Goal: Communication & Community: Answer question/provide support

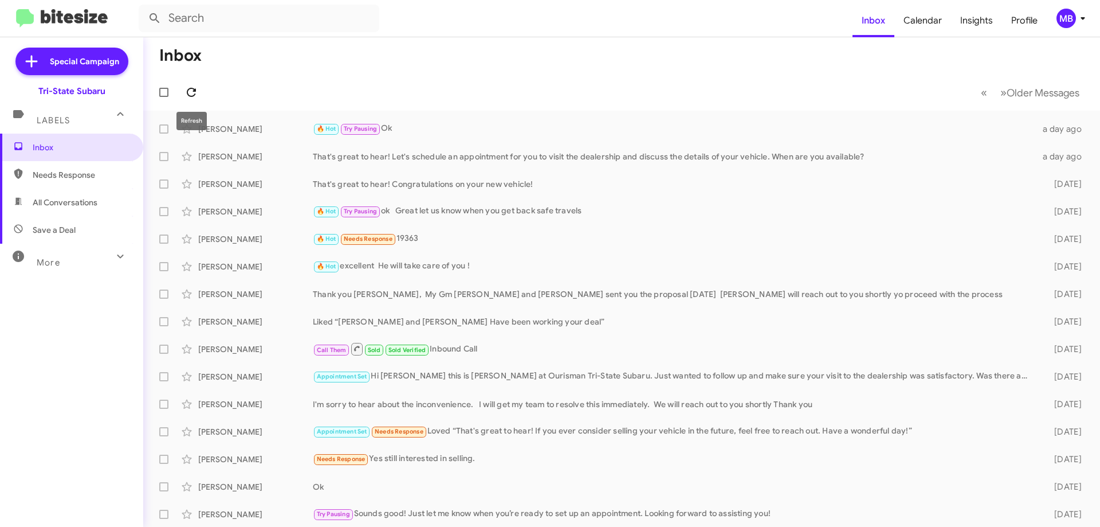
click at [187, 91] on icon at bounding box center [191, 92] width 9 height 9
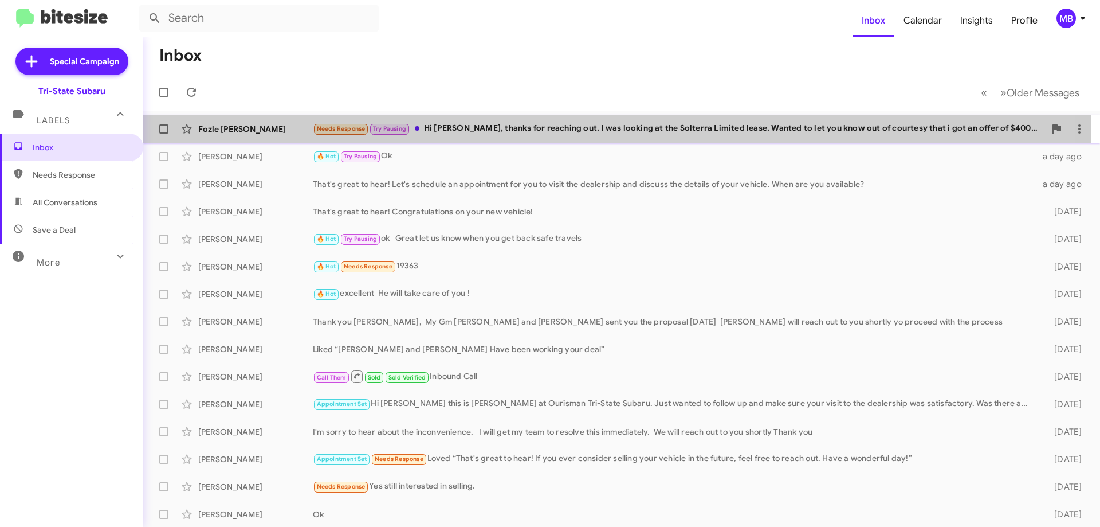
click at [282, 128] on div "Fozle [PERSON_NAME]" at bounding box center [255, 128] width 115 height 11
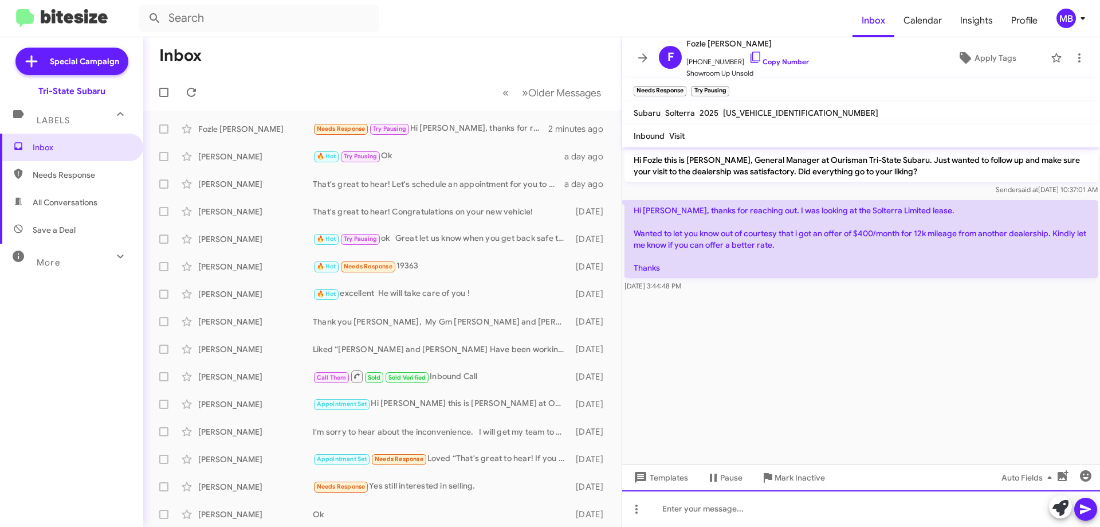
click at [754, 508] on div at bounding box center [861, 508] width 478 height 37
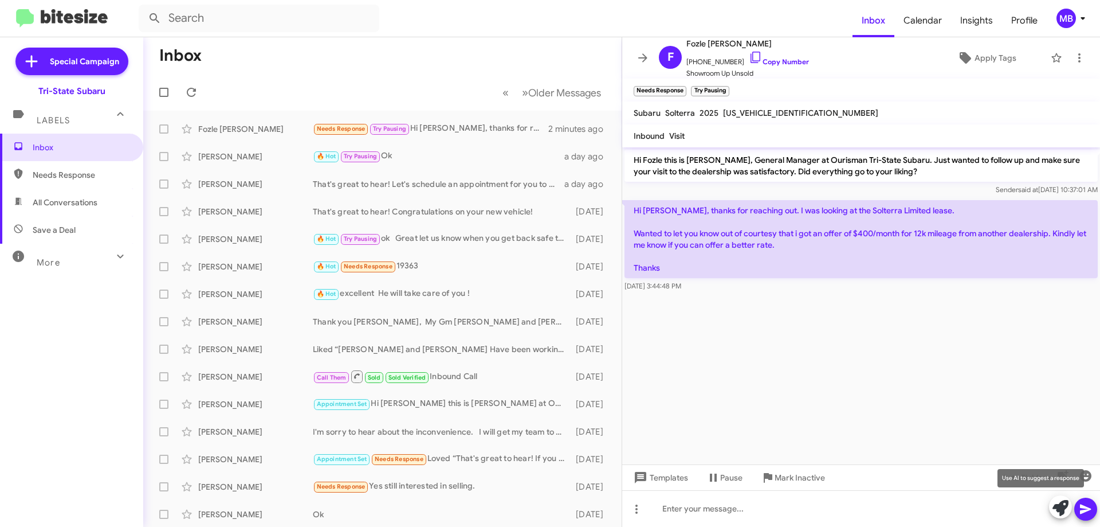
click at [1062, 513] on icon at bounding box center [1061, 508] width 16 height 16
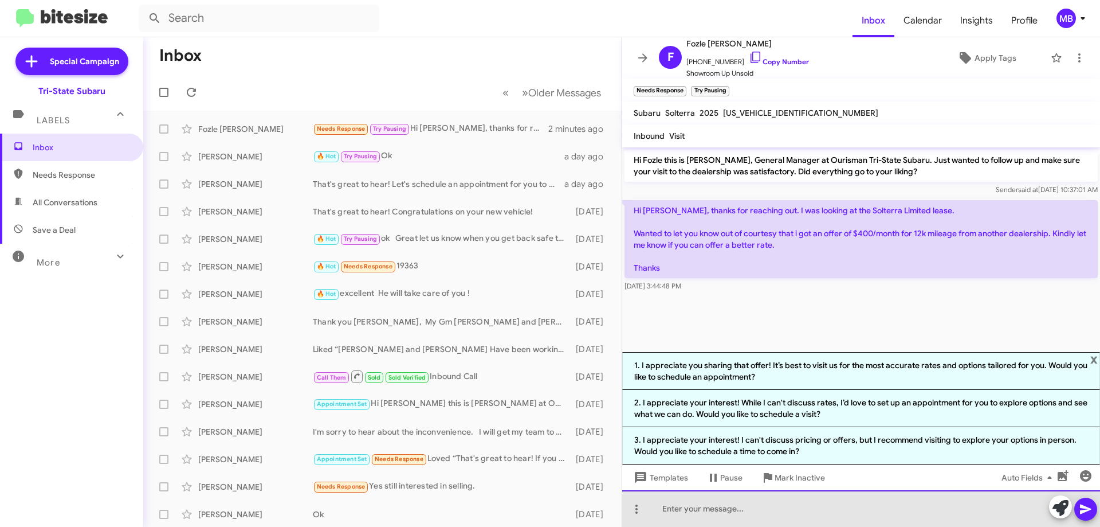
click at [808, 515] on div at bounding box center [861, 508] width 478 height 37
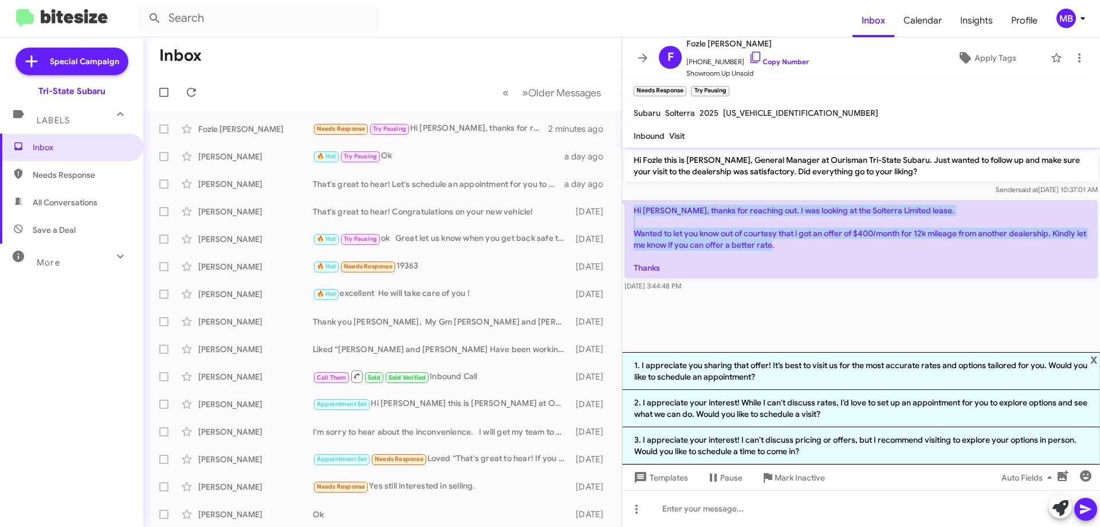
drag, startPoint x: 674, startPoint y: 264, endPoint x: 631, endPoint y: 201, distance: 76.1
click at [631, 201] on p "Hi [PERSON_NAME], thanks for reaching out. I was looking at the Solterra Limite…" at bounding box center [861, 239] width 473 height 78
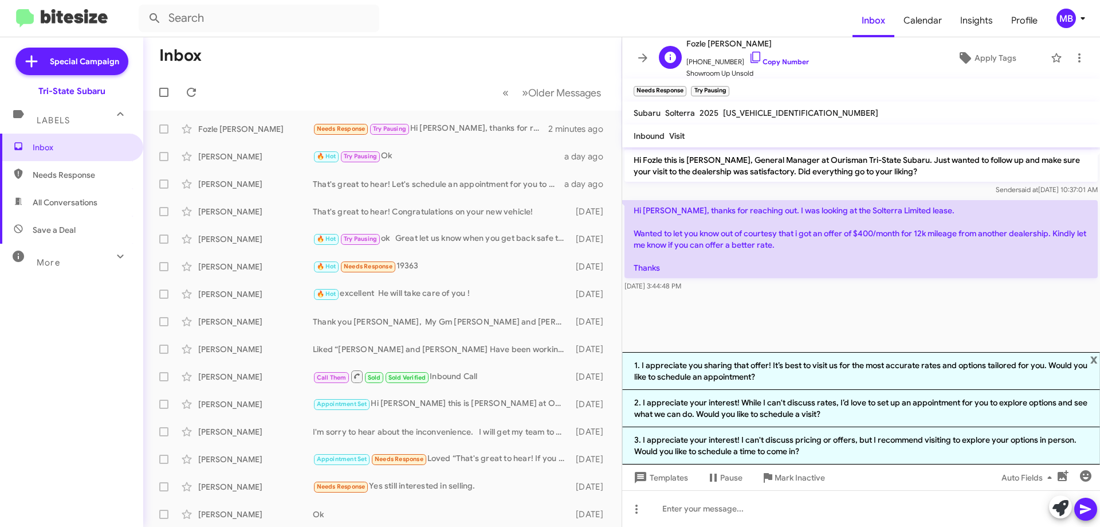
click at [779, 56] on span "+13023843367 Copy Number" at bounding box center [747, 58] width 123 height 17
click at [771, 62] on link "Copy Number" at bounding box center [779, 61] width 60 height 9
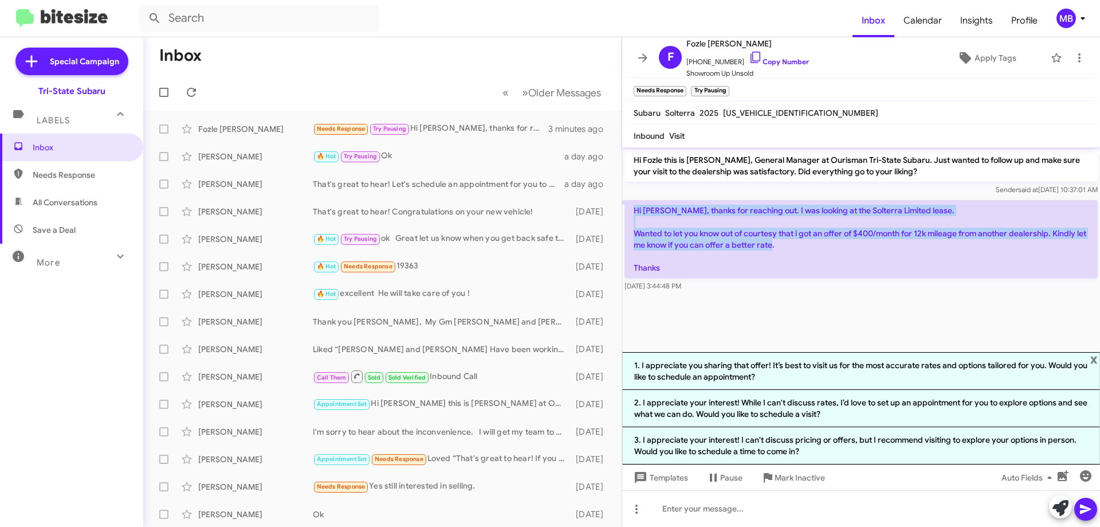
drag, startPoint x: 881, startPoint y: 262, endPoint x: 633, endPoint y: 202, distance: 255.4
click at [633, 202] on p "Hi [PERSON_NAME], thanks for reaching out. I was looking at the Solterra Limite…" at bounding box center [861, 239] width 473 height 78
copy p "Hi Joe, thanks for reaching out. I was looking at the Solterra Limited lease. W…"
click at [105, 180] on span "Needs Response" at bounding box center [71, 175] width 143 height 28
type input "in:needs-response"
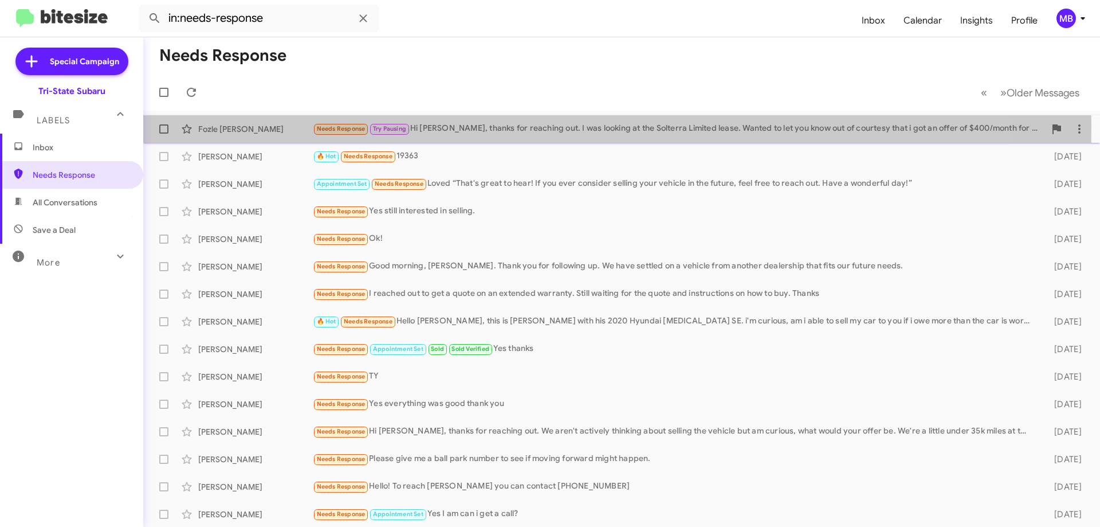
click at [251, 127] on div "Fozle [PERSON_NAME]" at bounding box center [255, 128] width 115 height 11
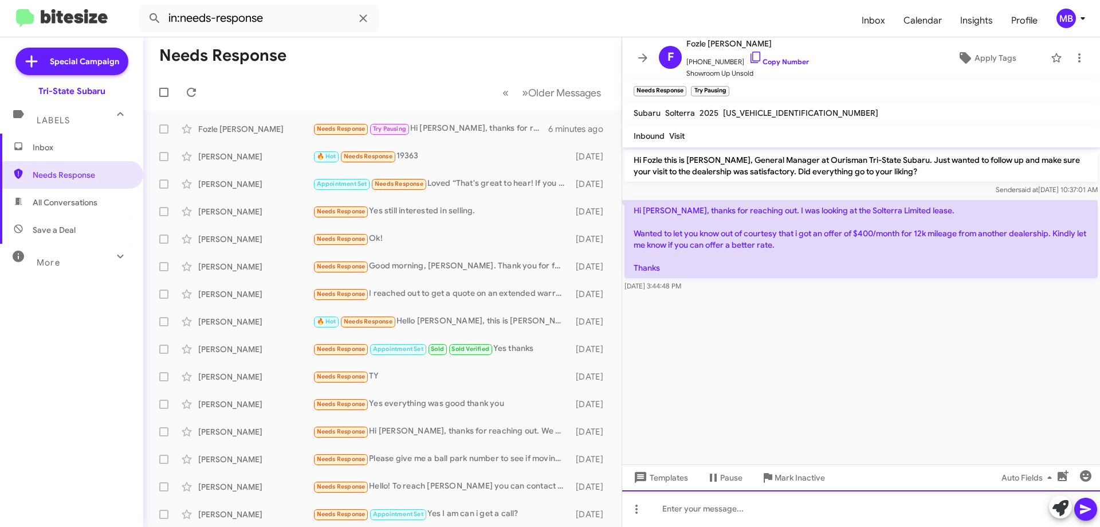
click at [783, 512] on div at bounding box center [861, 508] width 478 height 37
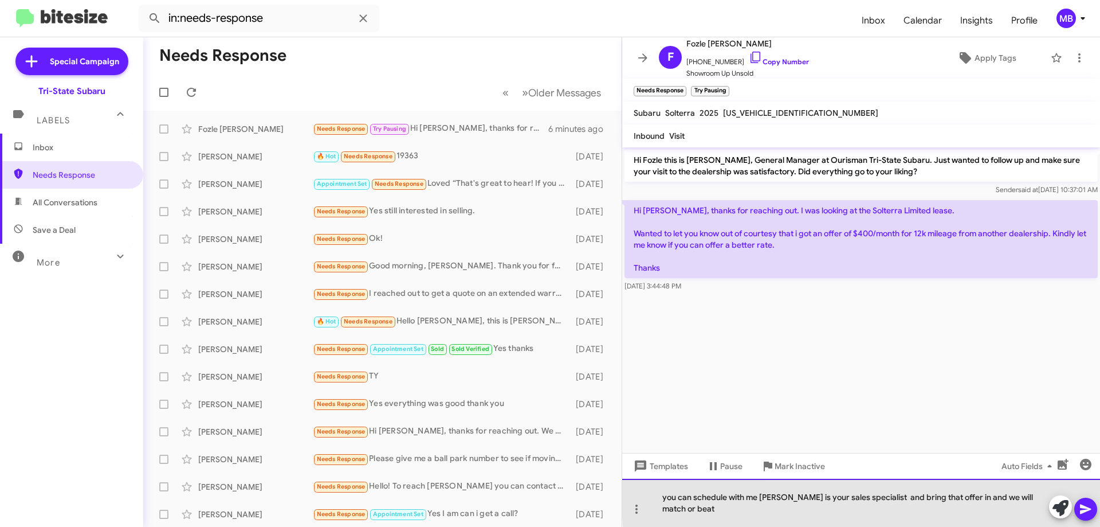
click at [1043, 507] on div "you can schedule with me Mark is your sales specialist and bring that offer in …" at bounding box center [861, 502] width 478 height 48
click at [717, 508] on div "you can schedule with me Mark is your sales specialist and bring that offer in …" at bounding box center [861, 502] width 478 height 48
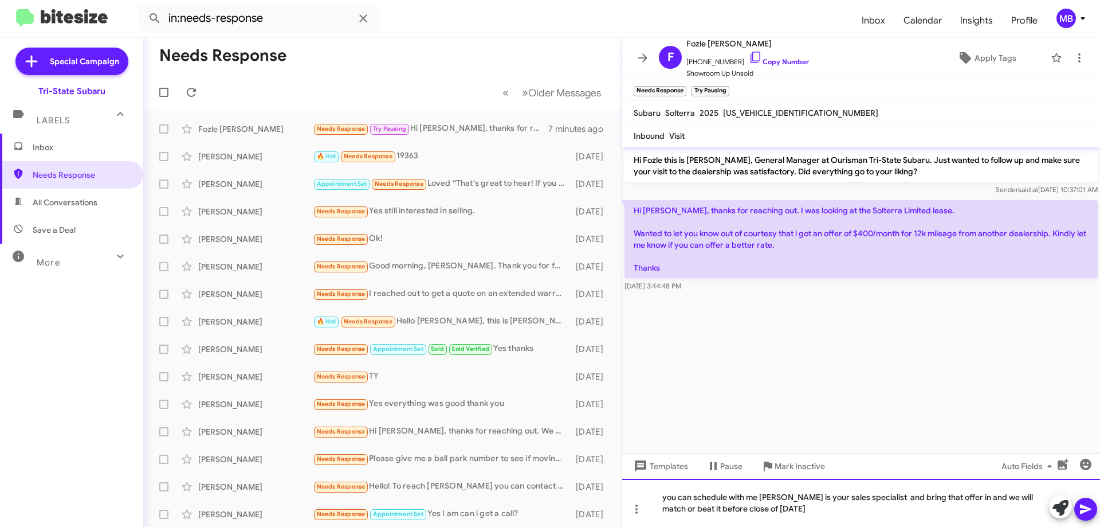
click at [728, 507] on div "you can schedule with me Mark is your sales specialist and bring that offer in …" at bounding box center [861, 502] width 478 height 48
drag, startPoint x: 815, startPoint y: 510, endPoint x: 807, endPoint y: 511, distance: 8.6
click at [807, 511] on div "you can schedule with me Mark is your sales specialist and bring that offer in …" at bounding box center [861, 502] width 478 height 48
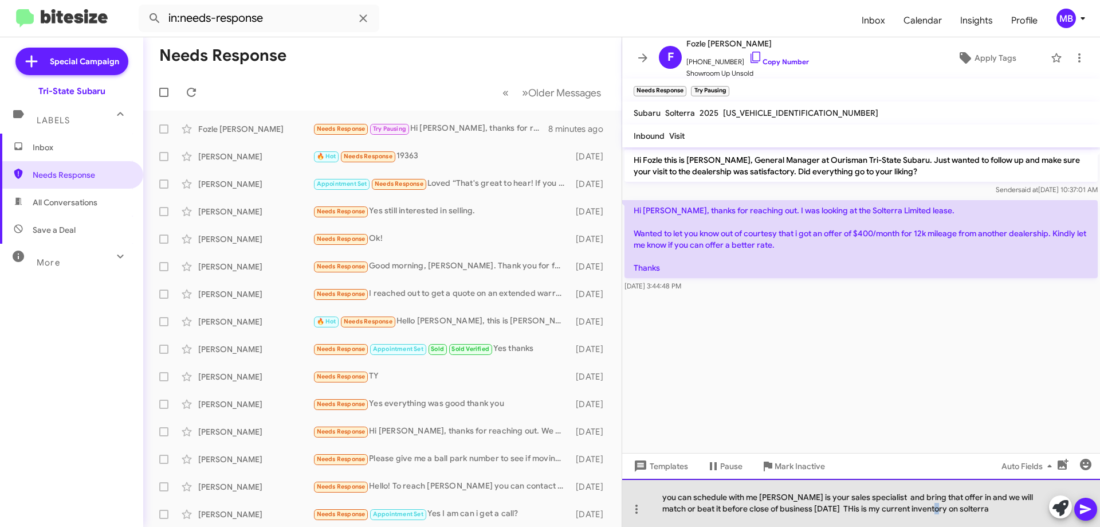
drag, startPoint x: 917, startPoint y: 508, endPoint x: 944, endPoint y: 505, distance: 27.1
click at [917, 507] on div "you can schedule with me Mark is your sales specialist and bring that offer in …" at bounding box center [861, 502] width 478 height 48
click at [803, 507] on div "you can schedule with me Mark is your sales specialist and bring that offer in …" at bounding box center [861, 502] width 478 height 48
drag, startPoint x: 665, startPoint y: 498, endPoint x: 659, endPoint y: 498, distance: 6.3
click at [659, 498] on div "you can schedule with me Mark is your sales specialist and bring that offer in …" at bounding box center [861, 502] width 478 height 48
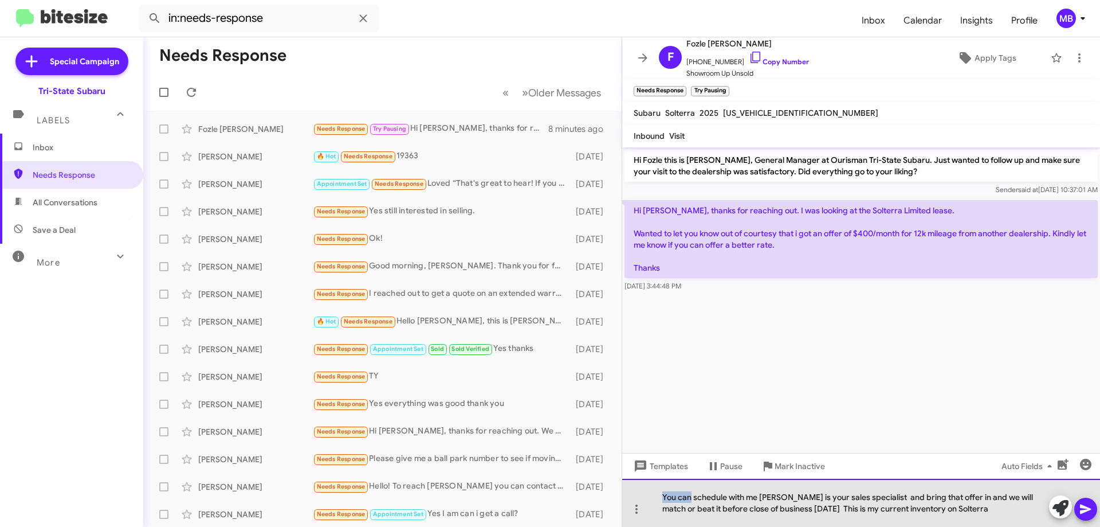
drag, startPoint x: 689, startPoint y: 495, endPoint x: 660, endPoint y: 484, distance: 31.4
click at [653, 483] on div "You can schedule with me Mark is your sales specialist and bring that offer in …" at bounding box center [861, 502] width 478 height 48
click at [684, 497] on div "I can schedule with me Mark is your sales specialist and bring that offer in an…" at bounding box center [861, 502] width 478 height 48
click at [720, 497] on div "I can schedule with me Mark is your sales specialist and bring that offer in an…" at bounding box center [861, 502] width 478 height 48
drag, startPoint x: 779, startPoint y: 494, endPoint x: 785, endPoint y: 493, distance: 6.4
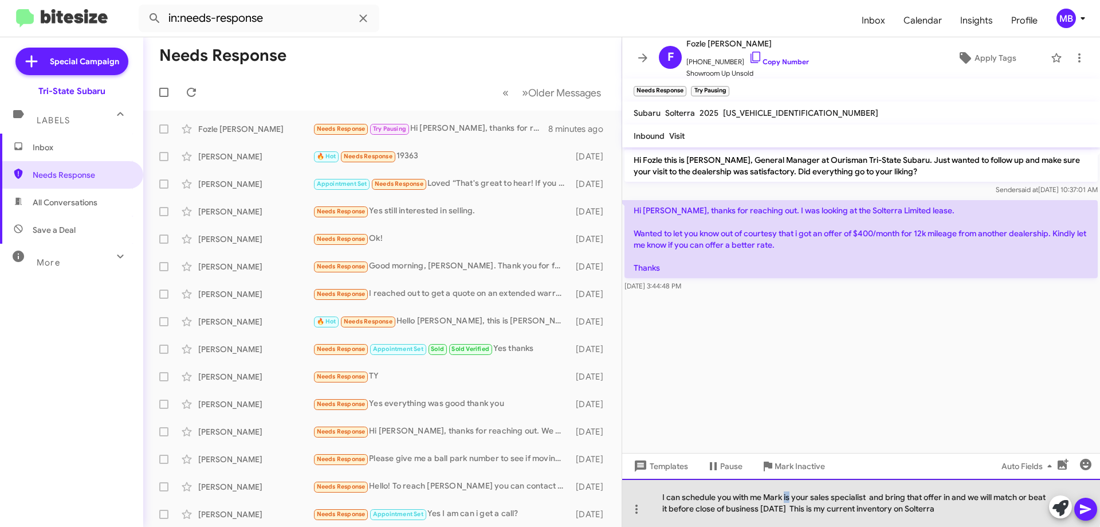
click at [785, 493] on div "I can schedule you with me Mark is your sales specialist and bring that offer i…" at bounding box center [861, 502] width 478 height 48
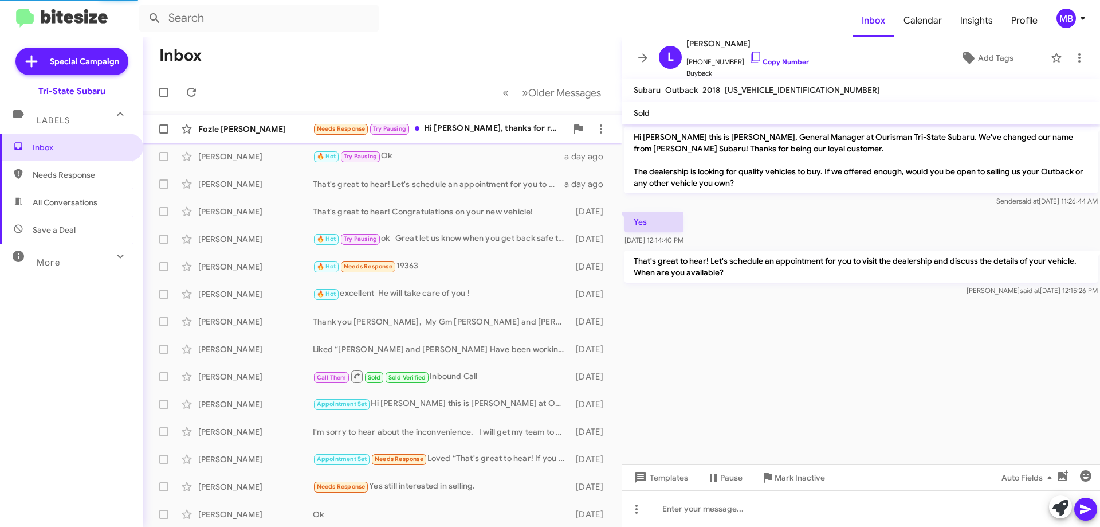
click at [459, 129] on div "Needs Response Try Pausing Hi [PERSON_NAME], thanks for reaching out. I was loo…" at bounding box center [440, 128] width 254 height 13
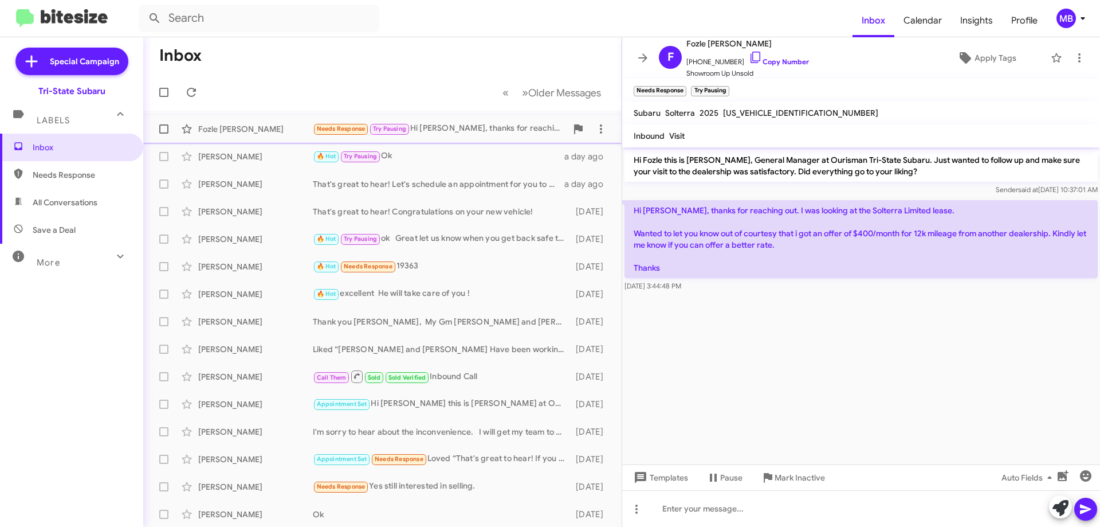
click at [461, 127] on div "Needs Response Try Pausing Hi [PERSON_NAME], thanks for reaching out. I was loo…" at bounding box center [440, 128] width 254 height 13
click at [195, 95] on icon at bounding box center [191, 92] width 9 height 9
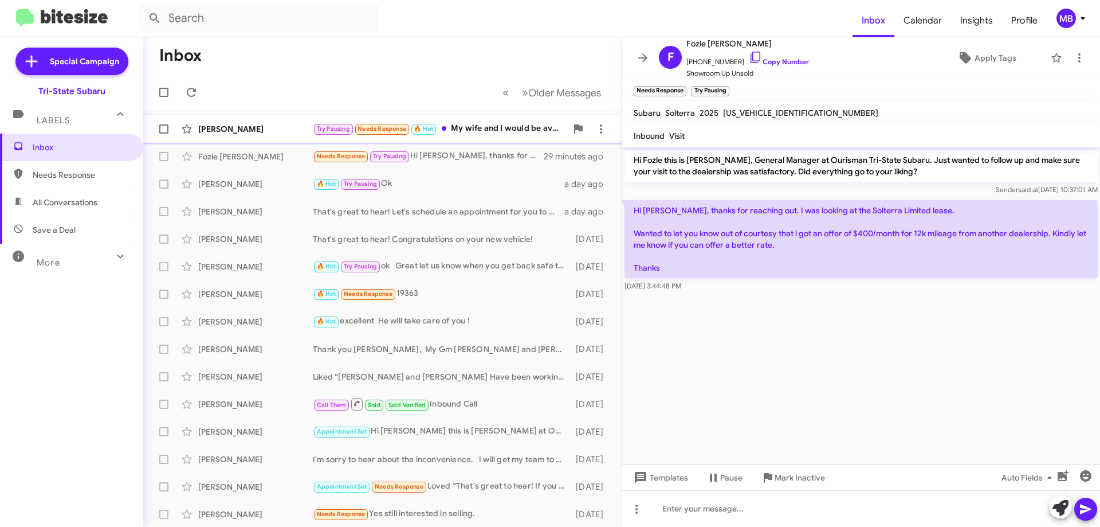
click at [291, 127] on div "[PERSON_NAME]" at bounding box center [255, 128] width 115 height 11
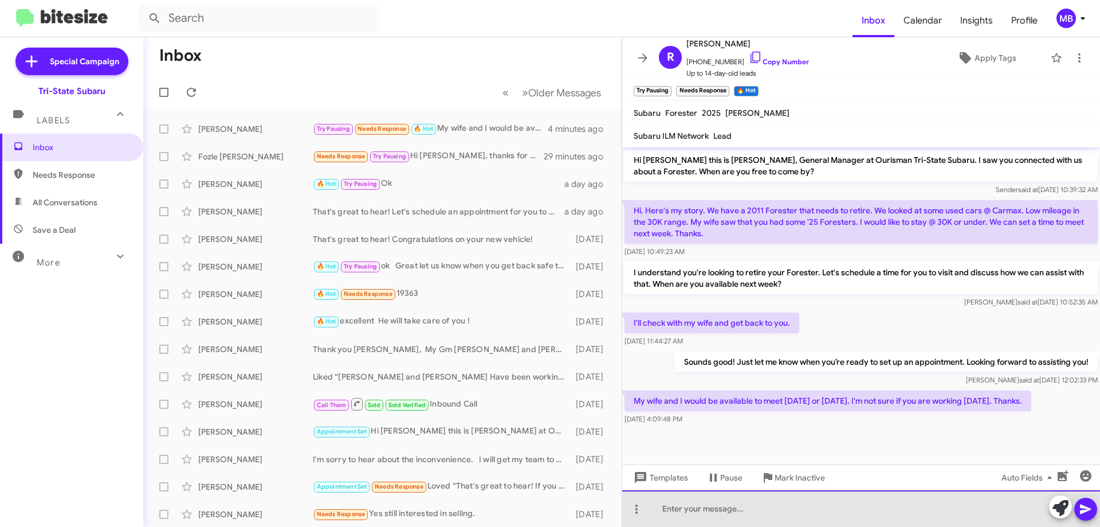
click at [834, 521] on div at bounding box center [861, 508] width 478 height 37
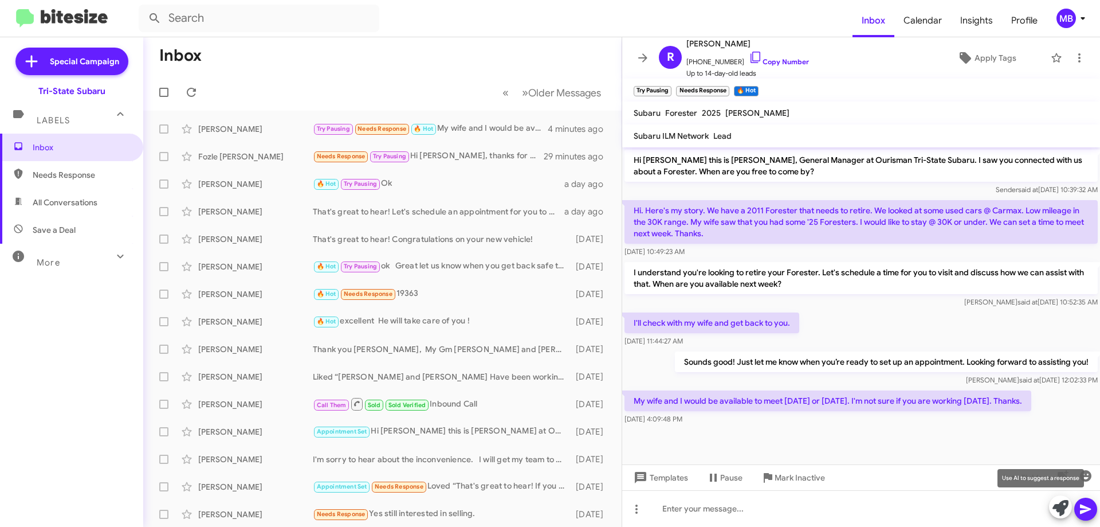
click at [1054, 512] on icon at bounding box center [1061, 508] width 16 height 16
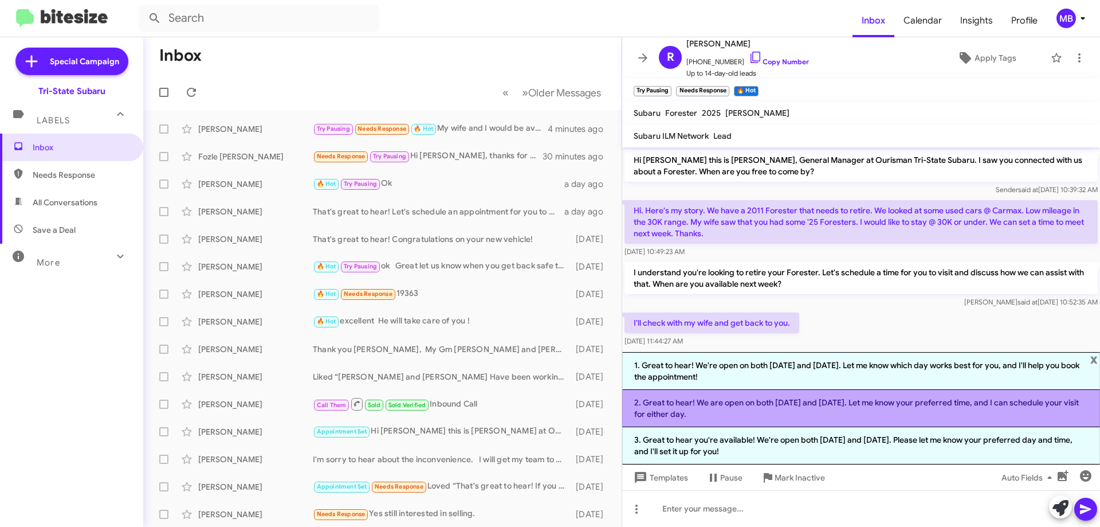
click at [853, 409] on li "2. Great to hear! We are open on both [DATE] and [DATE]. Let me know your prefe…" at bounding box center [861, 408] width 478 height 37
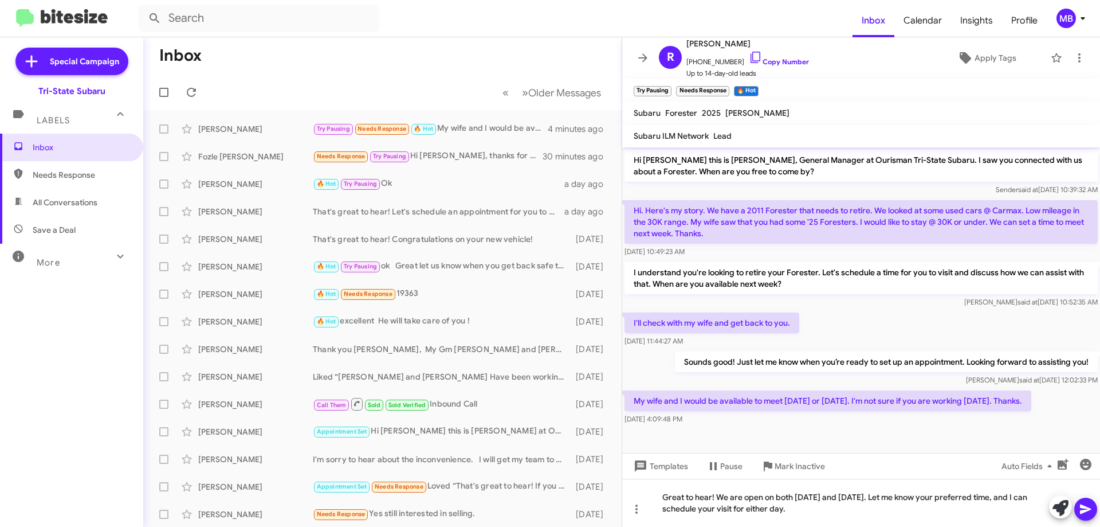
drag, startPoint x: 1088, startPoint y: 509, endPoint x: 936, endPoint y: 315, distance: 246.2
click at [1083, 505] on icon at bounding box center [1085, 509] width 11 height 10
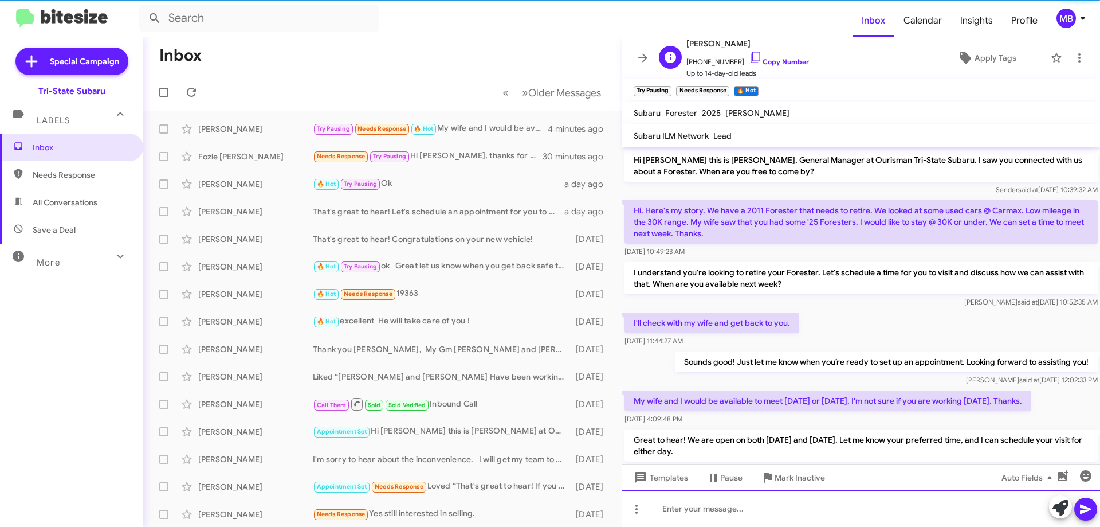
scroll to position [33, 0]
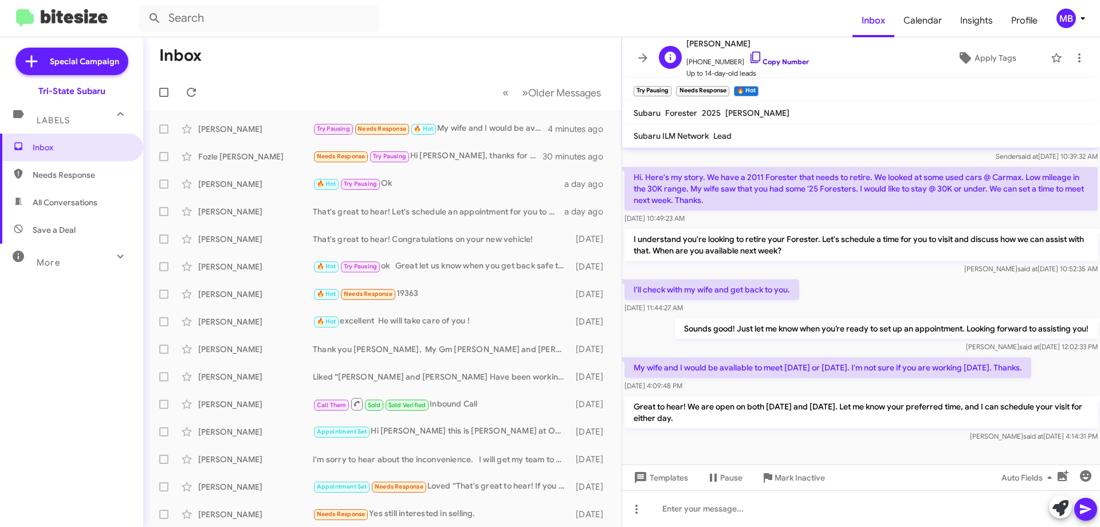
click at [774, 62] on link "Copy Number" at bounding box center [779, 61] width 60 height 9
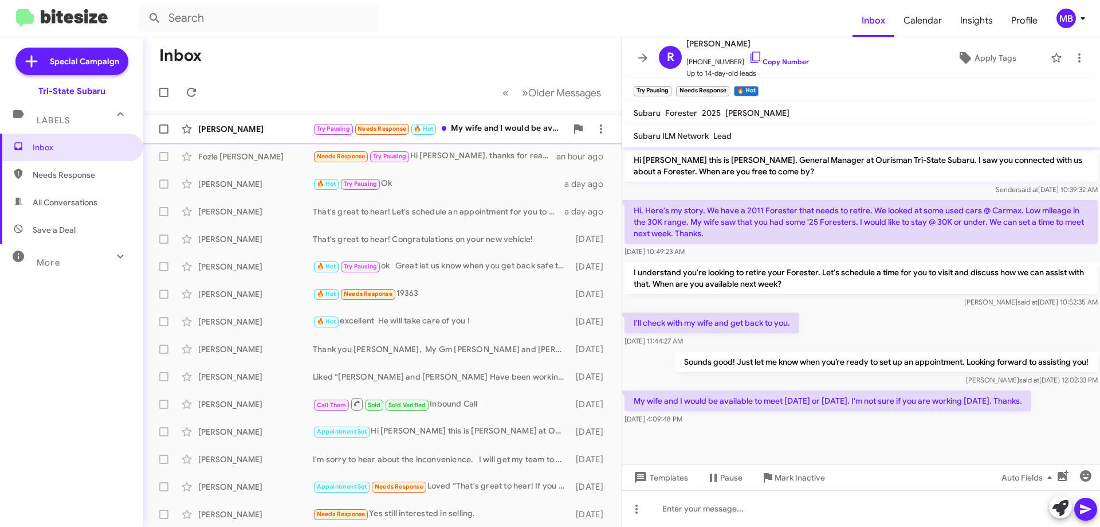
click at [466, 127] on div "Try Pausing Needs Response 🔥 Hot My wife and I would be available to meet next …" at bounding box center [440, 128] width 254 height 13
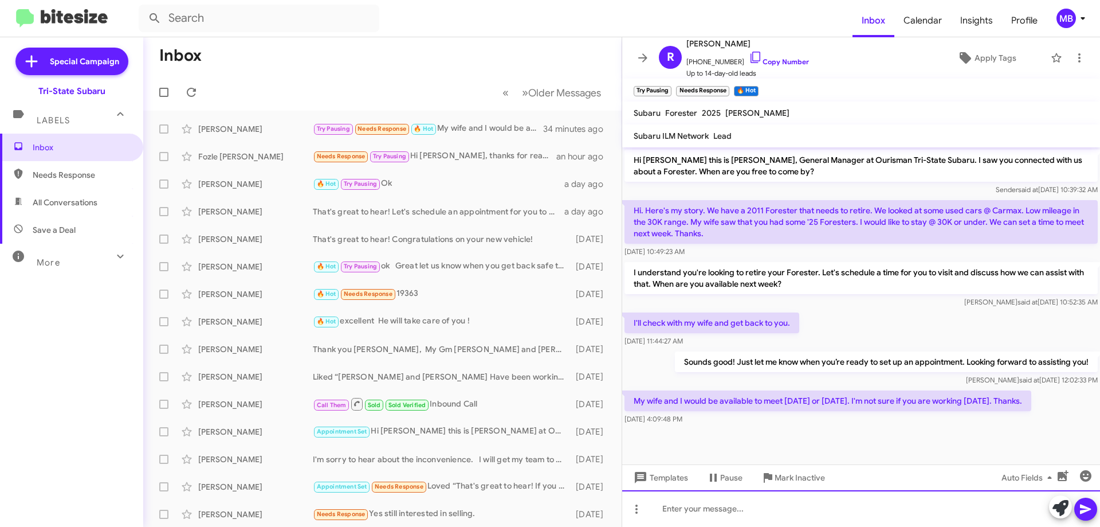
click at [814, 509] on div at bounding box center [861, 508] width 478 height 37
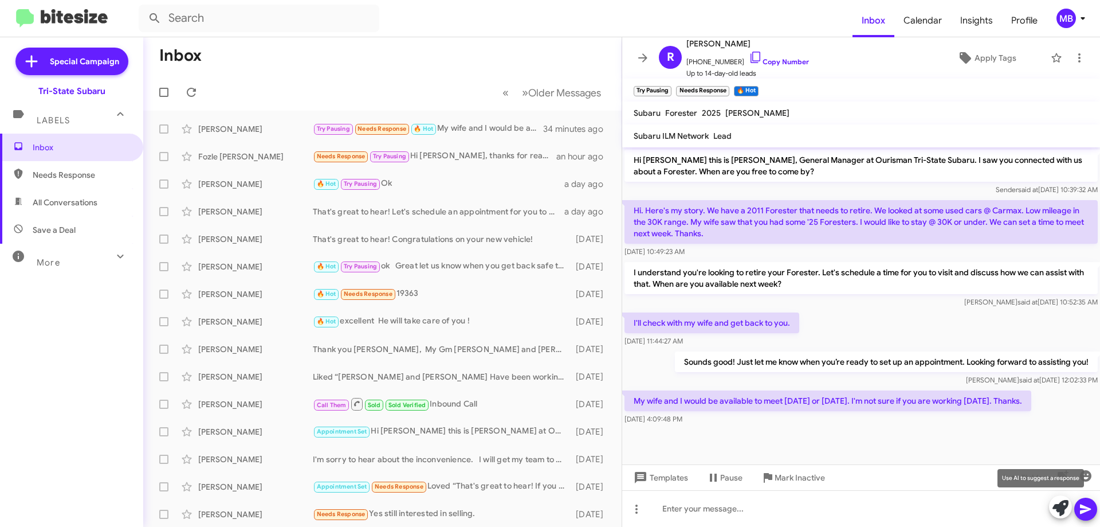
click at [1061, 512] on icon at bounding box center [1061, 508] width 16 height 16
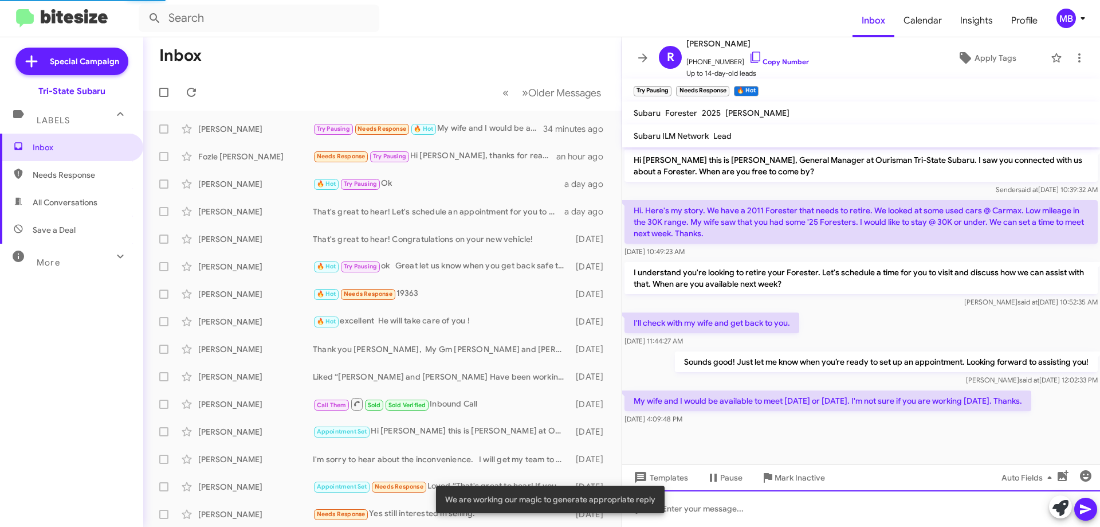
click at [911, 507] on div at bounding box center [861, 508] width 478 height 37
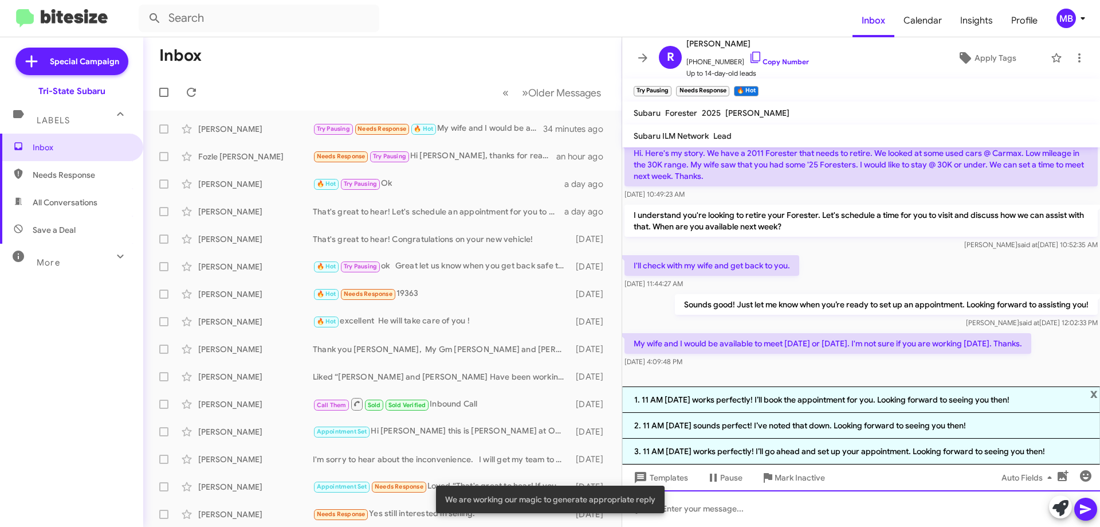
scroll to position [58, 0]
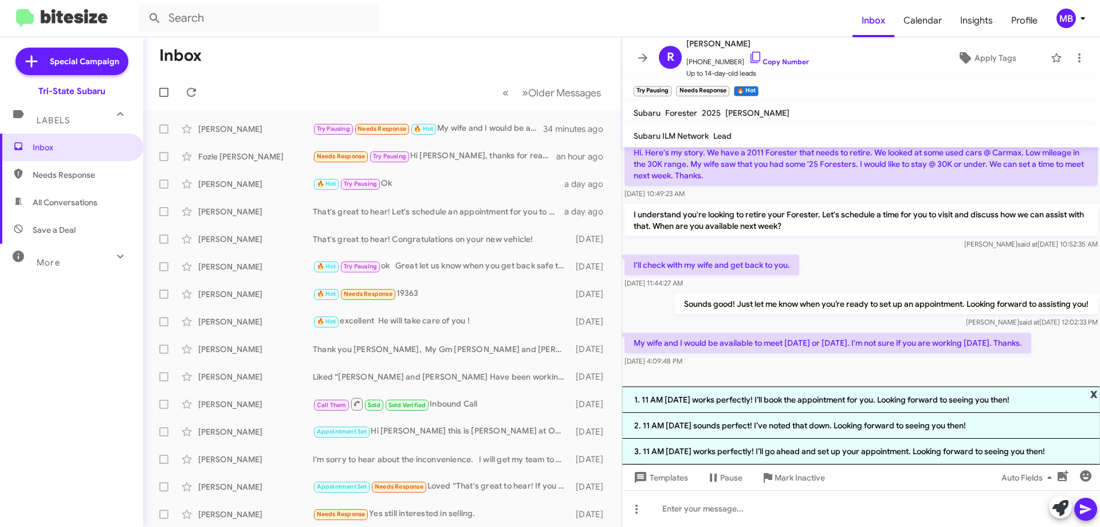
click at [1092, 396] on span "x" at bounding box center [1093, 393] width 7 height 14
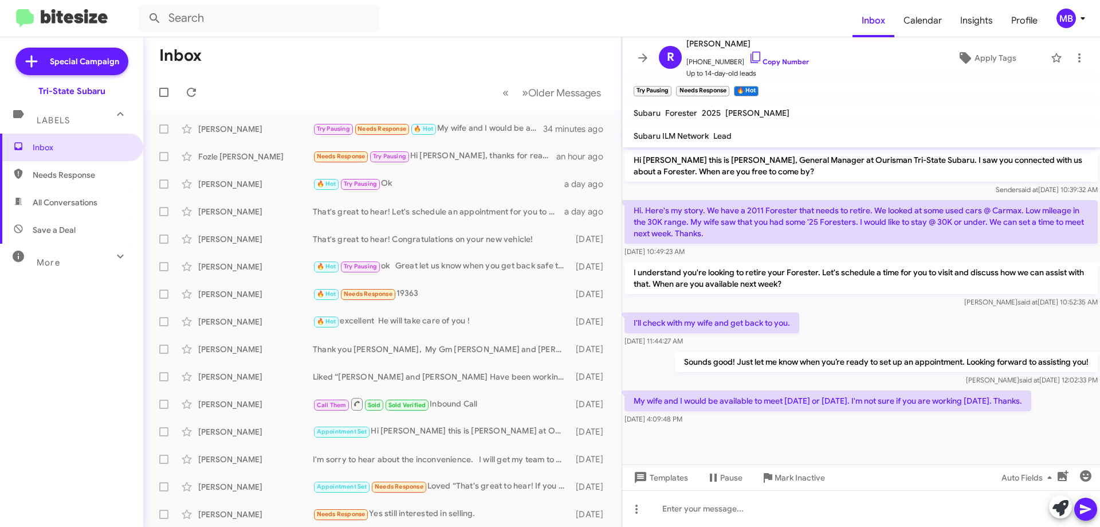
scroll to position [0, 0]
click at [249, 135] on div "Richard Schmidt Try Pausing Needs Response 🔥 Hot My wife and I would be availab…" at bounding box center [382, 128] width 460 height 23
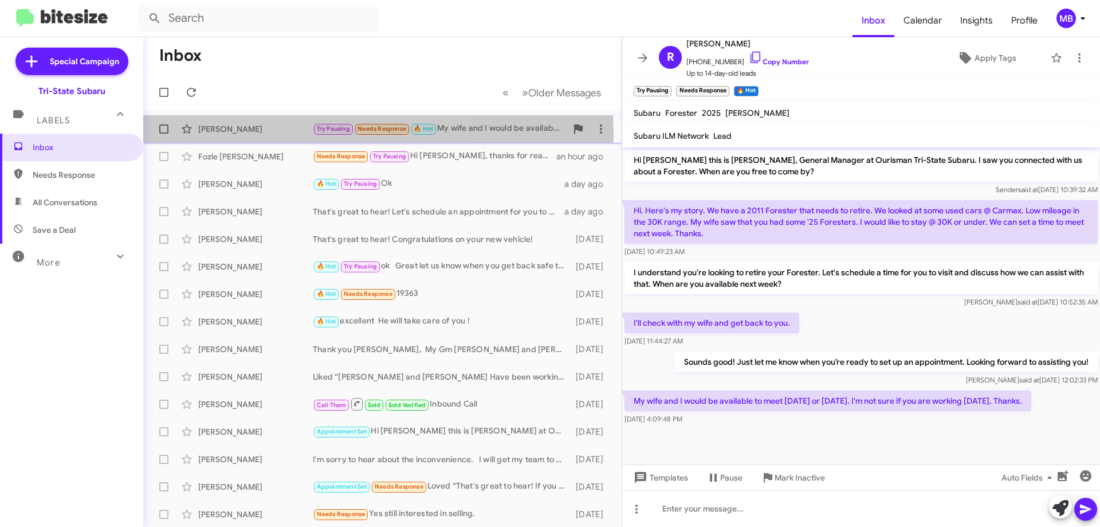
click at [249, 135] on div "Richard Schmidt Try Pausing Needs Response 🔥 Hot My wife and I would be availab…" at bounding box center [382, 128] width 460 height 23
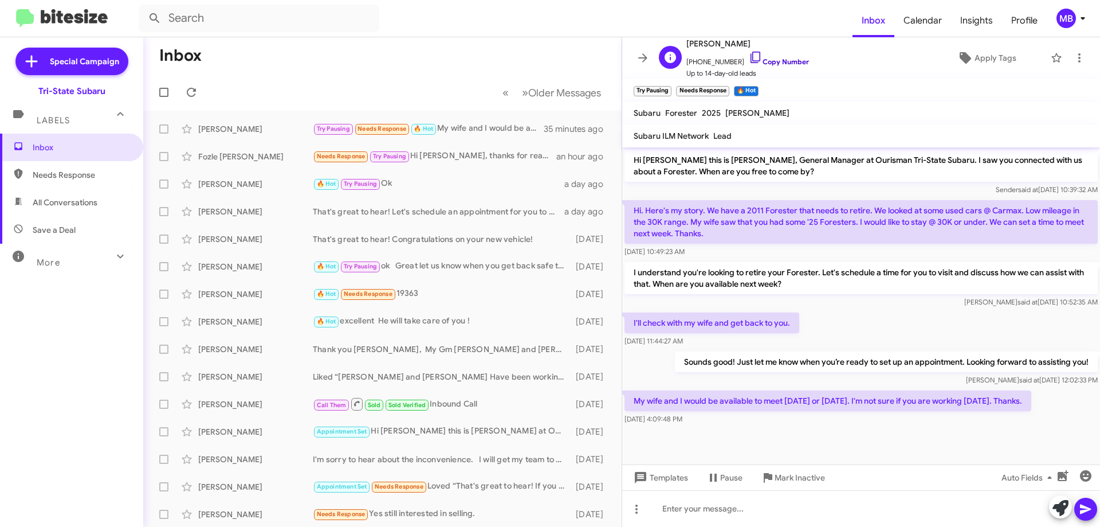
click at [780, 63] on link "Copy Number" at bounding box center [779, 61] width 60 height 9
copy div "Schmidt"
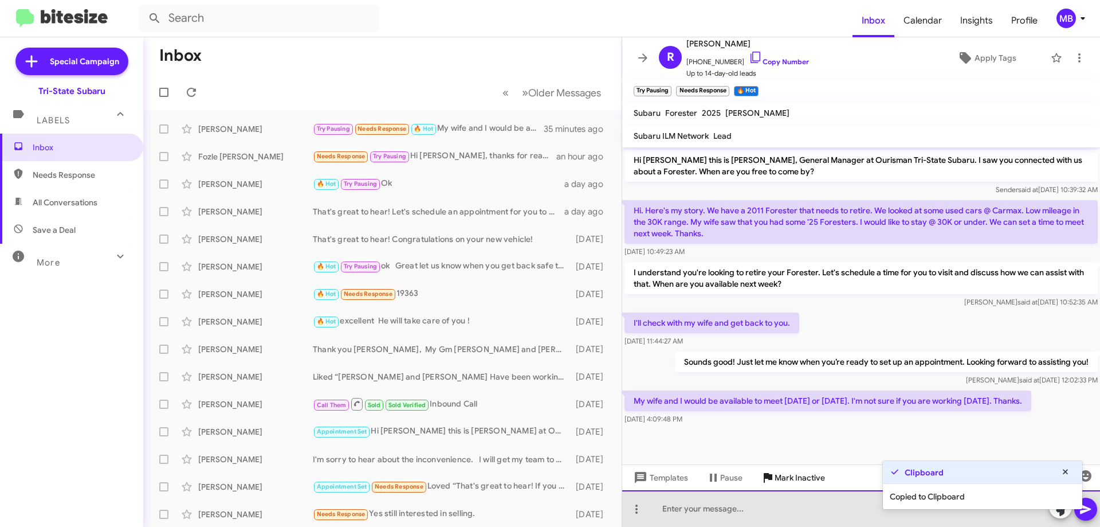
drag, startPoint x: 804, startPoint y: 507, endPoint x: 790, endPoint y: 481, distance: 29.5
click at [803, 505] on div at bounding box center [861, 508] width 478 height 37
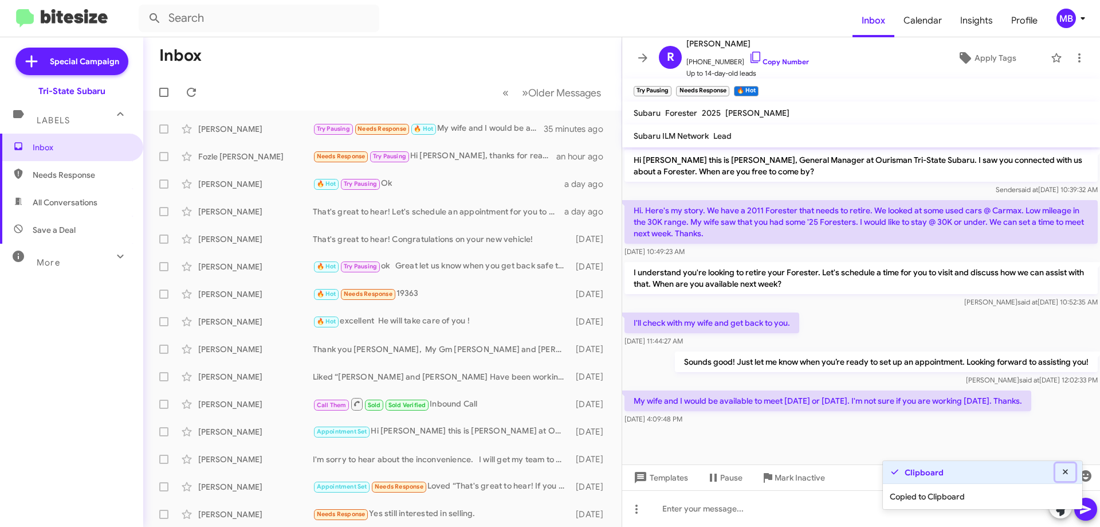
click at [1069, 472] on icon at bounding box center [1066, 472] width 10 height 8
click at [775, 62] on link "Copy Number" at bounding box center [779, 61] width 60 height 9
click at [663, 515] on div at bounding box center [861, 508] width 478 height 37
drag, startPoint x: 1053, startPoint y: 402, endPoint x: 627, endPoint y: 203, distance: 470.1
click at [627, 203] on div "Hi Richard this is Joe Amra, General Manager at Ourisman Tri-State Subaru. I sa…" at bounding box center [861, 287] width 478 height 280
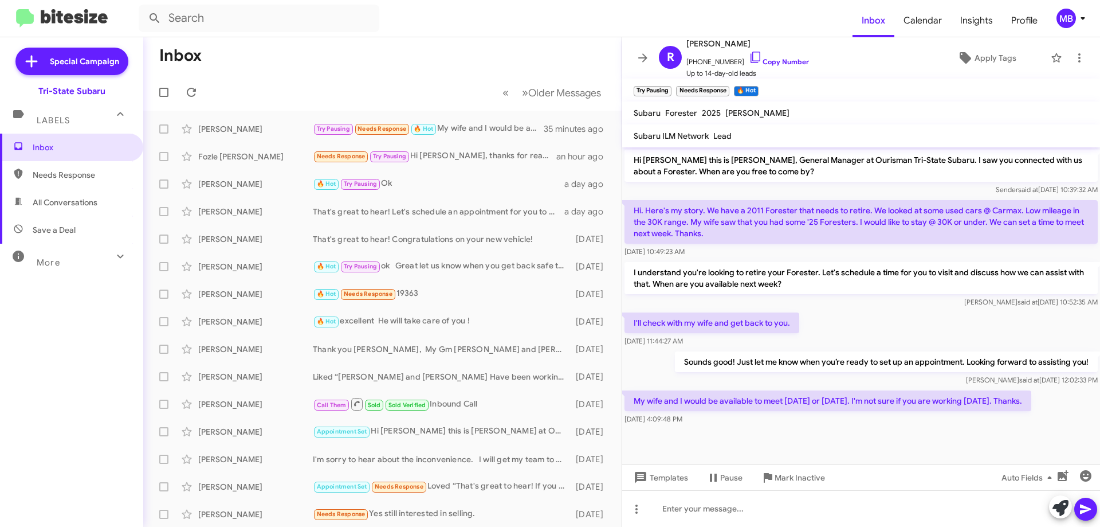
copy div "Hi. Here's my story. We have a 2011 Forester that needs to retire. We looked at…"
click at [918, 316] on div "I'll check with my wife and get back to you. Aug 21, 2025, 11:44:27 AM" at bounding box center [861, 329] width 478 height 39
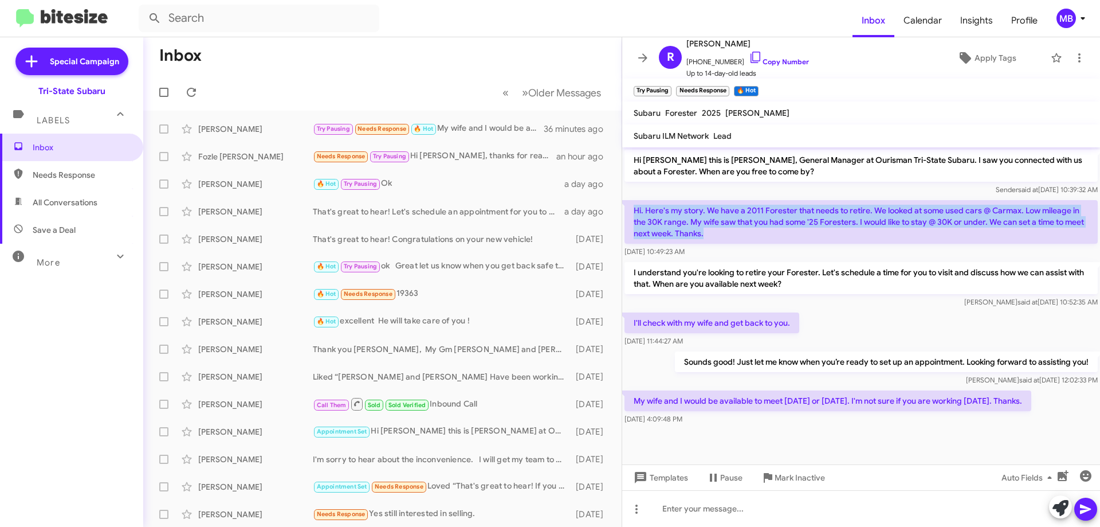
drag, startPoint x: 747, startPoint y: 235, endPoint x: 632, endPoint y: 207, distance: 118.5
click at [632, 207] on p "Hi. Here's my story. We have a 2011 Forester that needs to retire. We looked at…" at bounding box center [861, 222] width 473 height 44
copy p "Hi. Here's my story. We have a 2011 Forester that needs to retire. We looked at…"
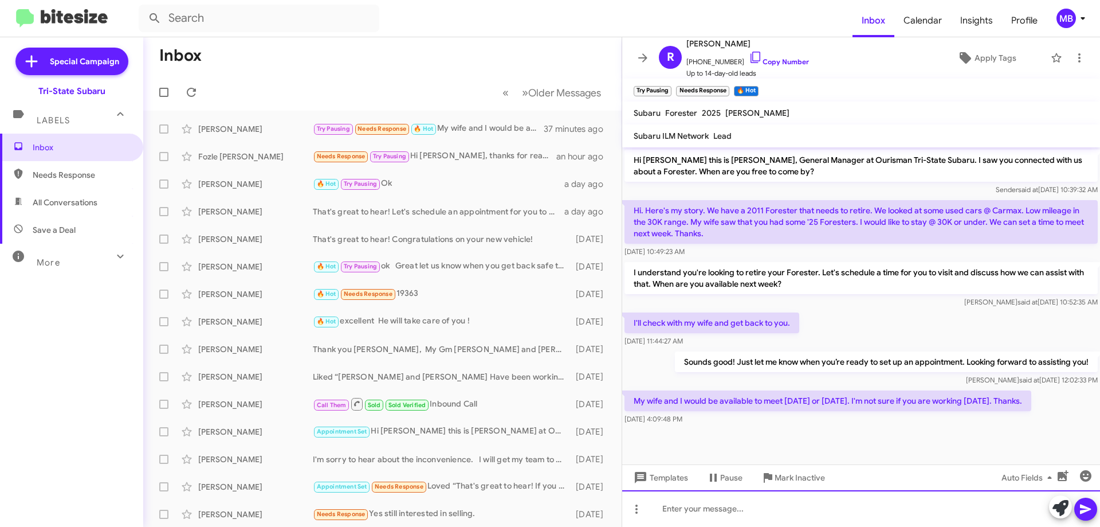
click at [702, 511] on div at bounding box center [861, 508] width 478 height 37
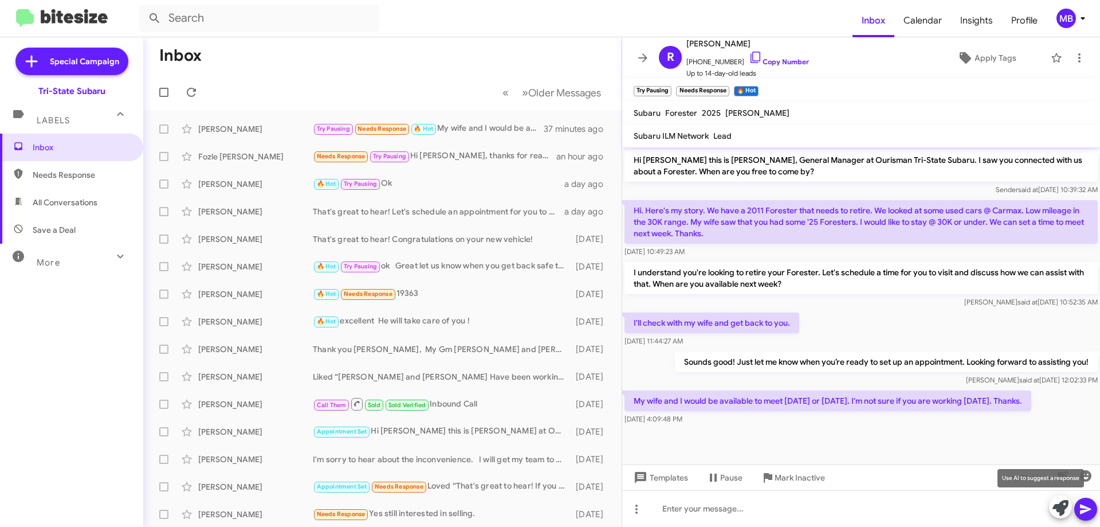
click at [1057, 510] on icon at bounding box center [1061, 508] width 16 height 16
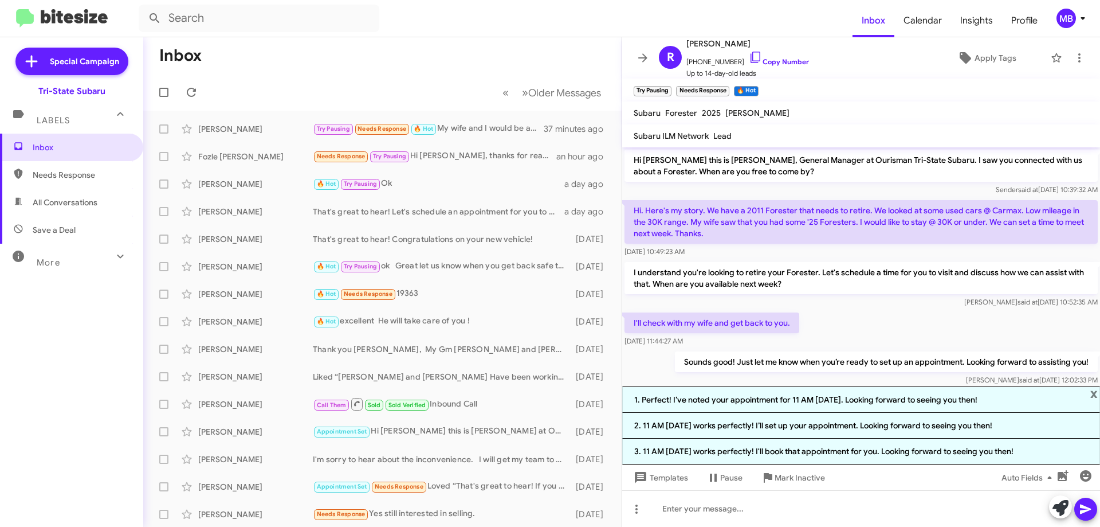
scroll to position [58, 0]
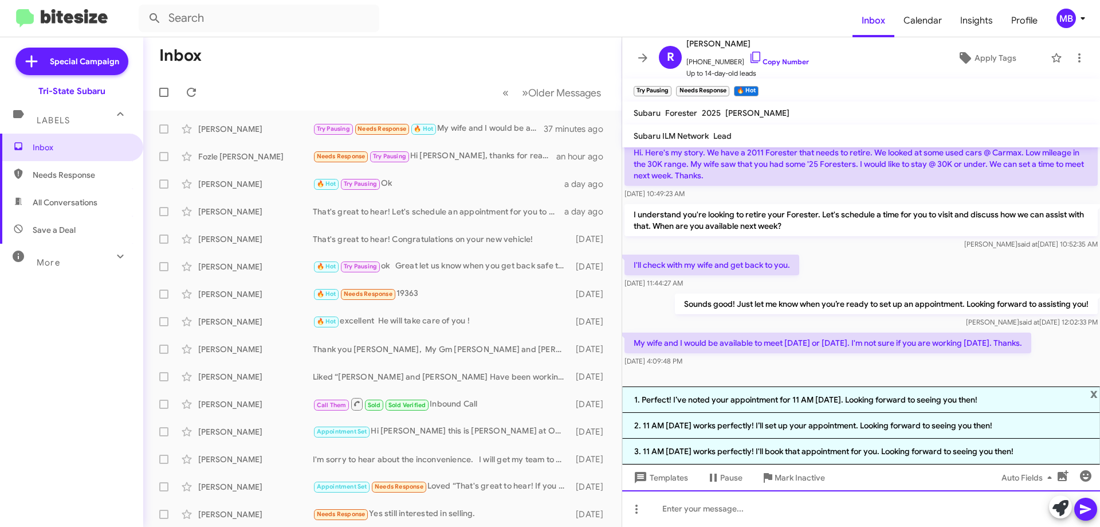
click at [800, 511] on div at bounding box center [861, 508] width 478 height 37
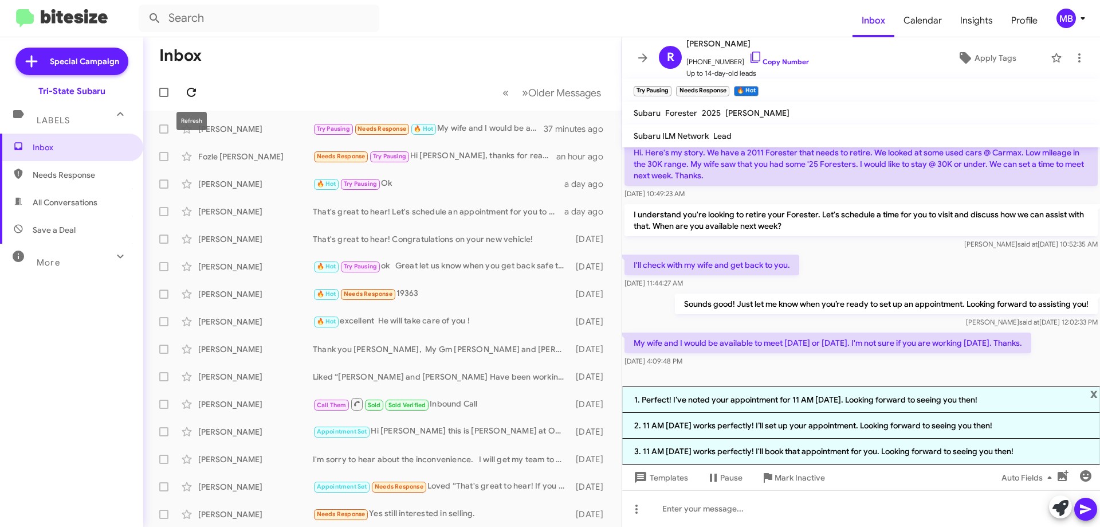
click at [195, 91] on icon at bounding box center [191, 92] width 9 height 9
click at [196, 89] on icon at bounding box center [191, 92] width 9 height 9
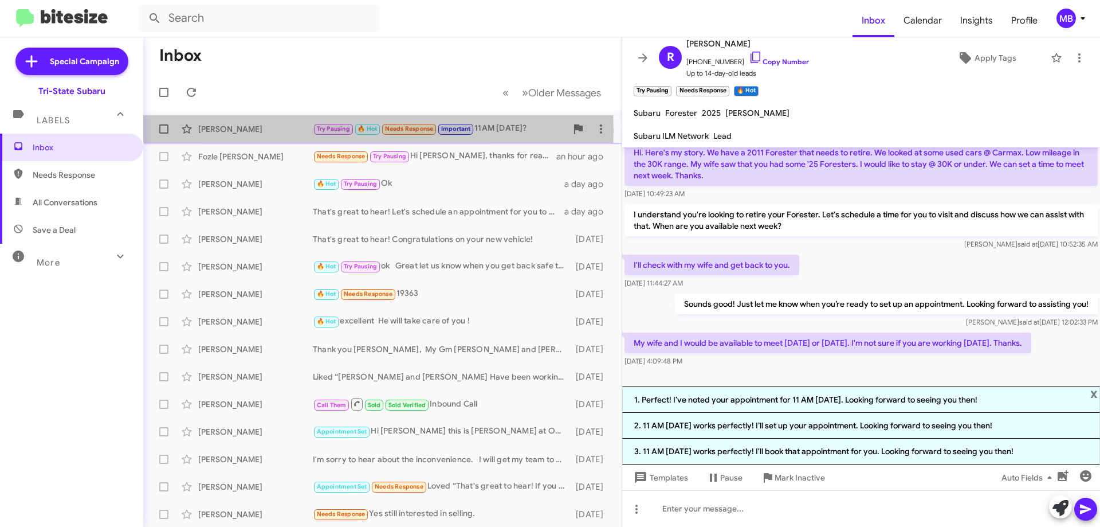
click at [335, 129] on span "Try Pausing" at bounding box center [333, 128] width 33 height 7
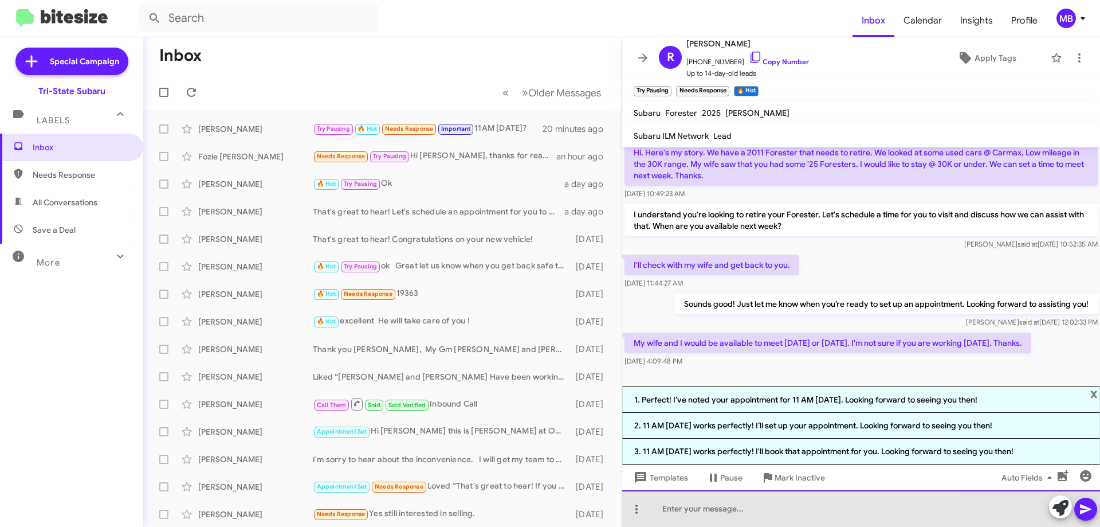
click at [739, 509] on div at bounding box center [861, 508] width 478 height 37
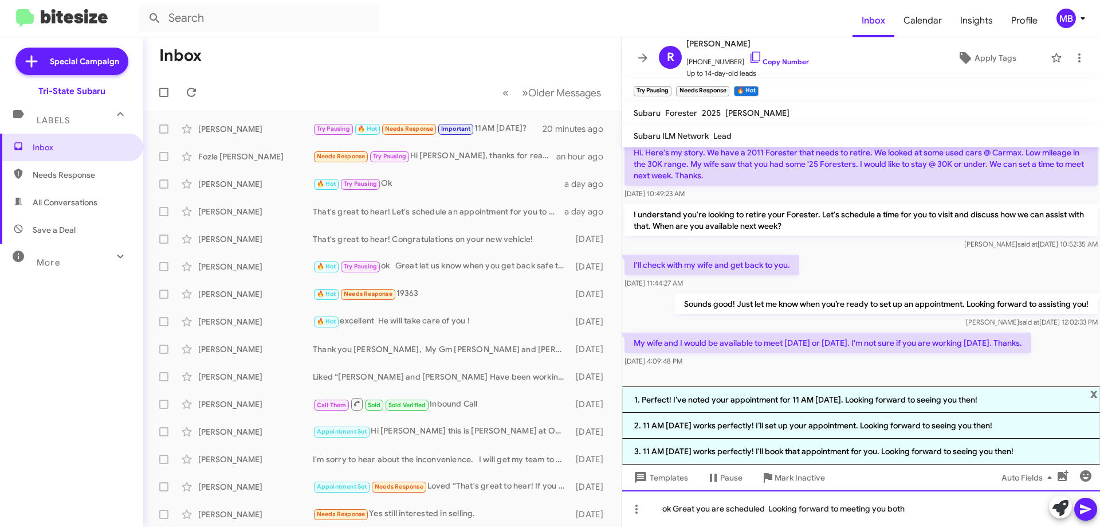
click at [927, 506] on div "ok Great you are scheduled Looking forward to meeting you both" at bounding box center [861, 508] width 478 height 37
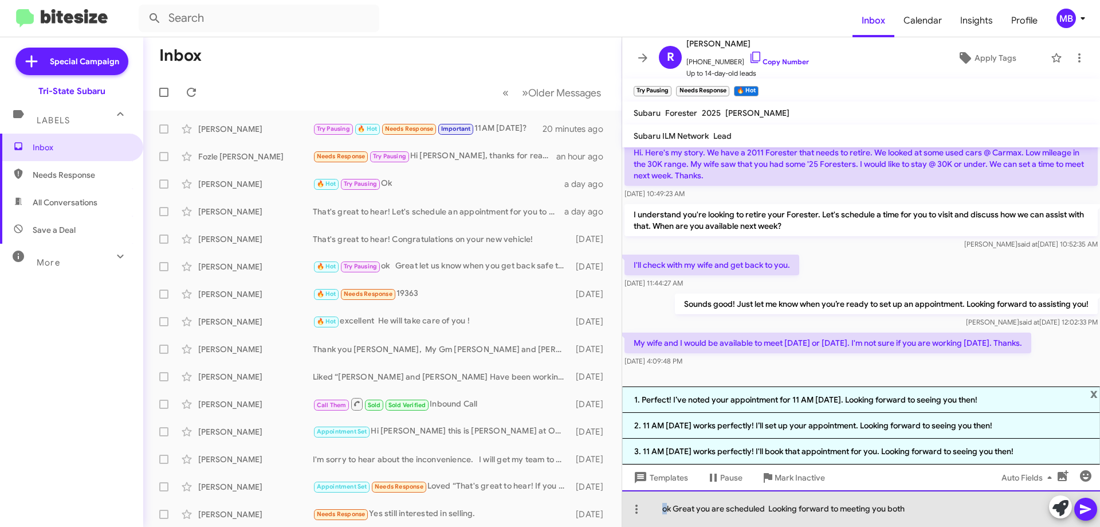
click at [658, 510] on div "ok Great you are scheduled Looking forward to meeting you both" at bounding box center [861, 508] width 478 height 37
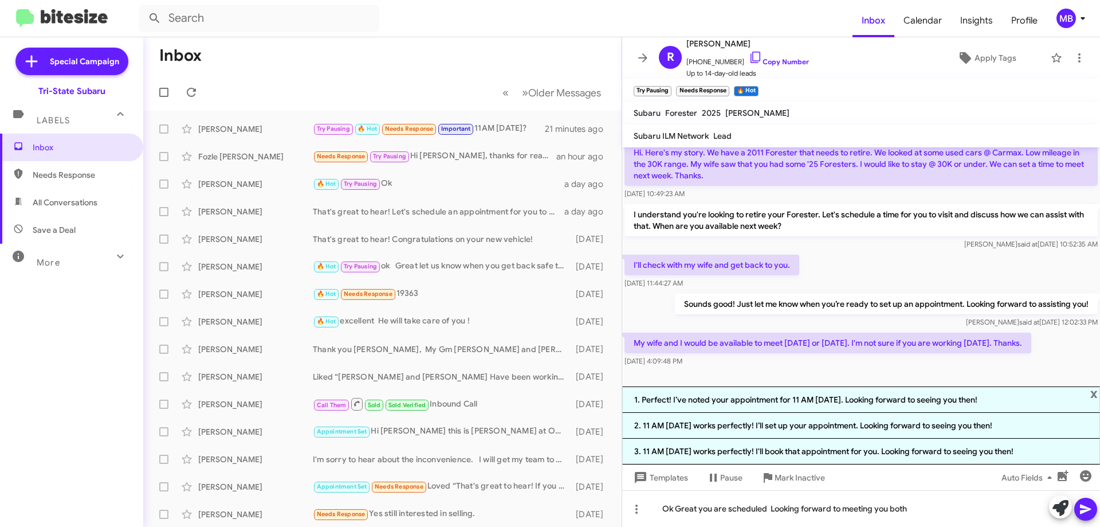
click at [1086, 504] on icon at bounding box center [1086, 509] width 14 height 14
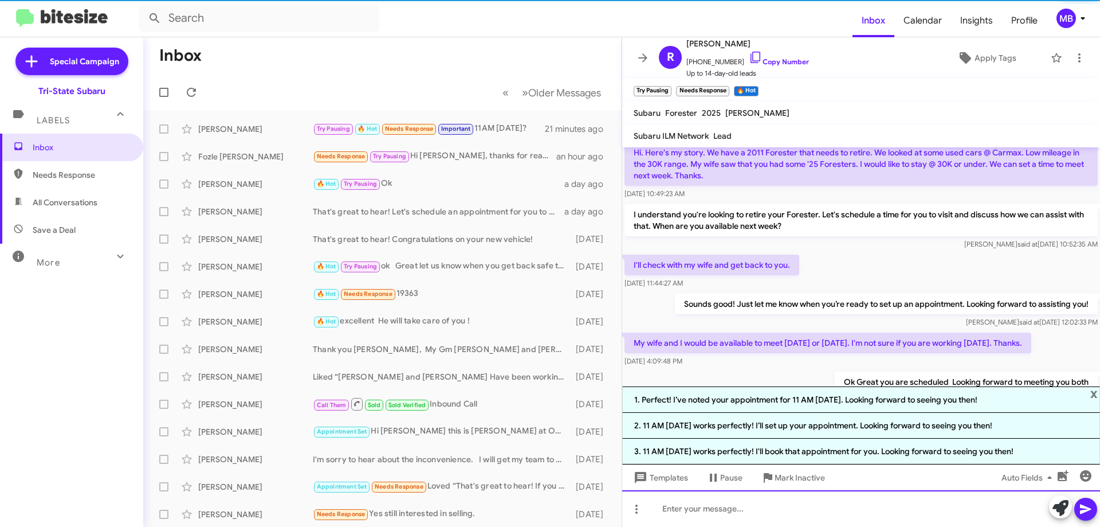
scroll to position [100, 0]
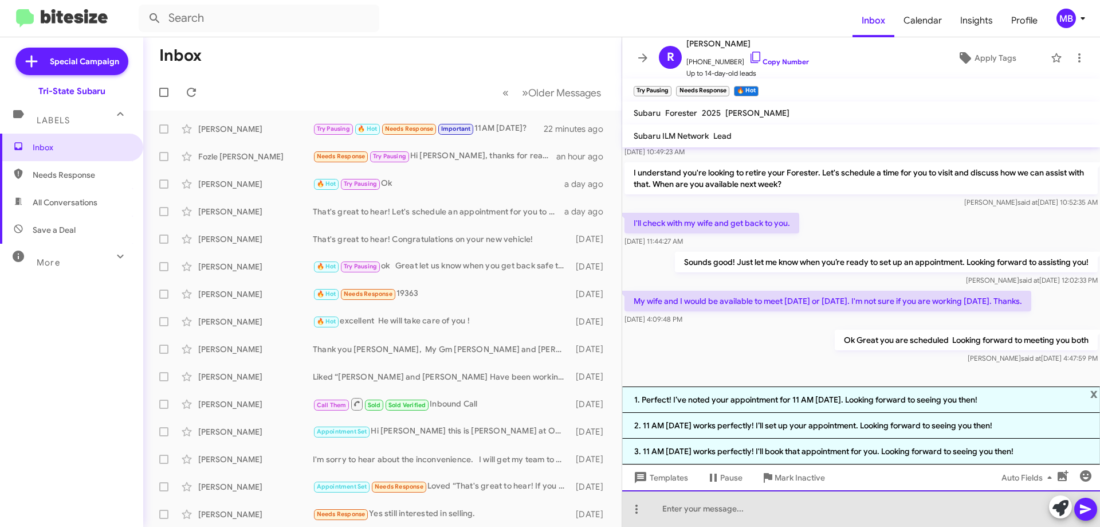
drag, startPoint x: 676, startPoint y: 513, endPoint x: 725, endPoint y: 307, distance: 212.1
click at [676, 513] on div at bounding box center [861, 508] width 478 height 37
click at [702, 508] on div at bounding box center [861, 508] width 478 height 37
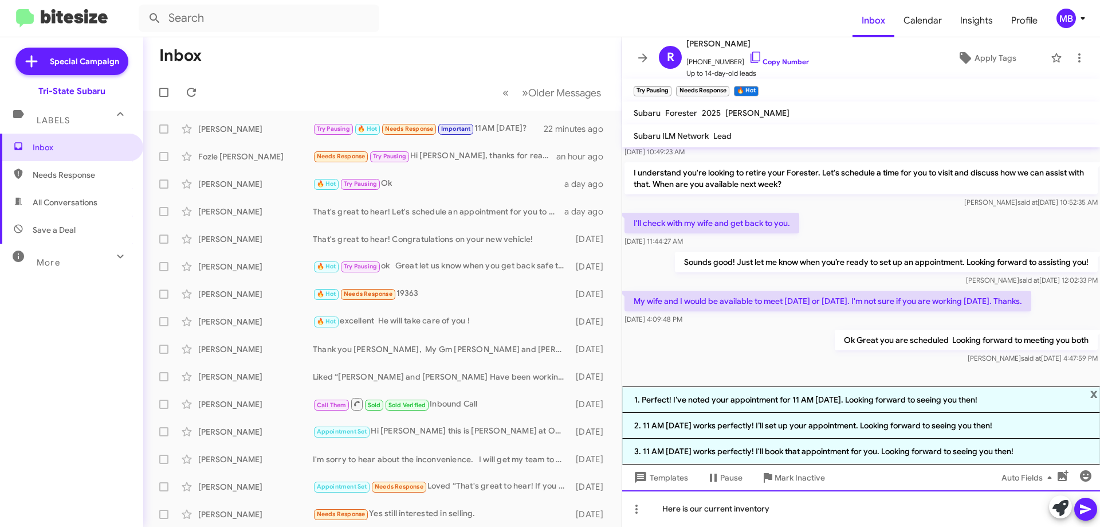
drag, startPoint x: 775, startPoint y: 509, endPoint x: 621, endPoint y: 519, distance: 154.4
click at [621, 519] on div "Inbox « Previous » Next Older Messages Richard Schmidt Try Pausing 🔥 Hot Needs …" at bounding box center [621, 281] width 957 height 489
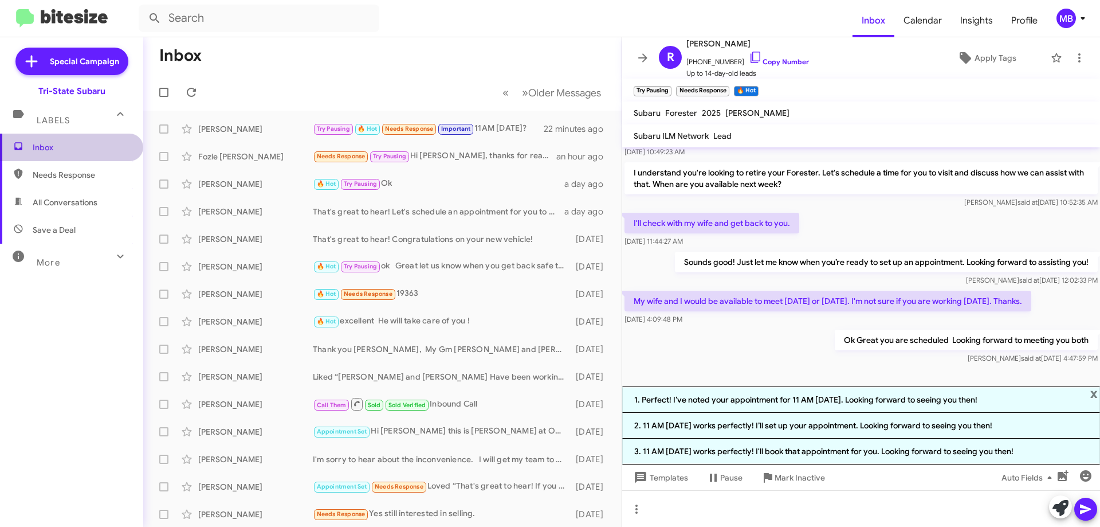
drag, startPoint x: 83, startPoint y: 145, endPoint x: 93, endPoint y: 187, distance: 43.2
click at [81, 146] on span "Inbox" at bounding box center [81, 147] width 97 height 11
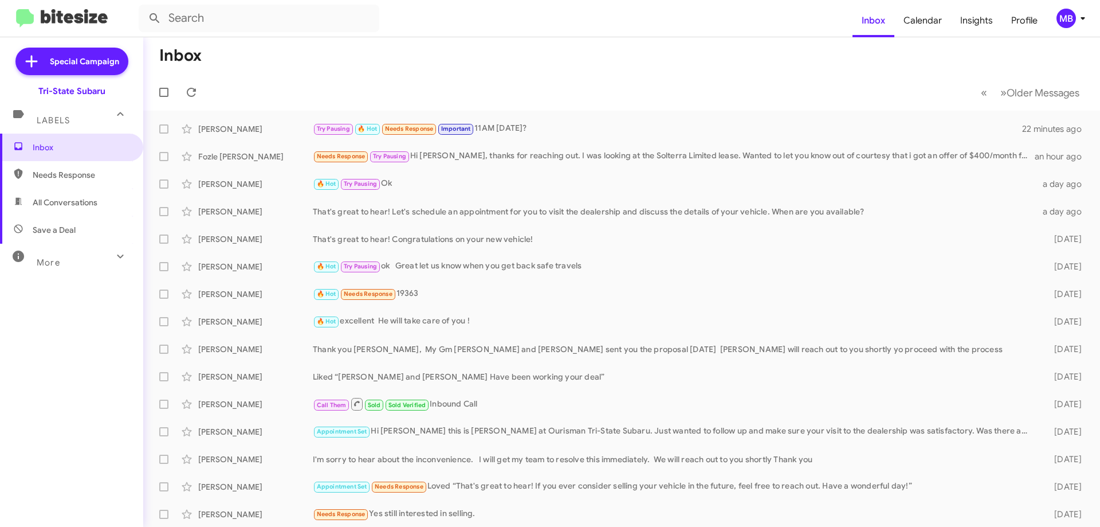
click at [94, 175] on span "Needs Response" at bounding box center [81, 174] width 97 height 11
type input "in:needs-response"
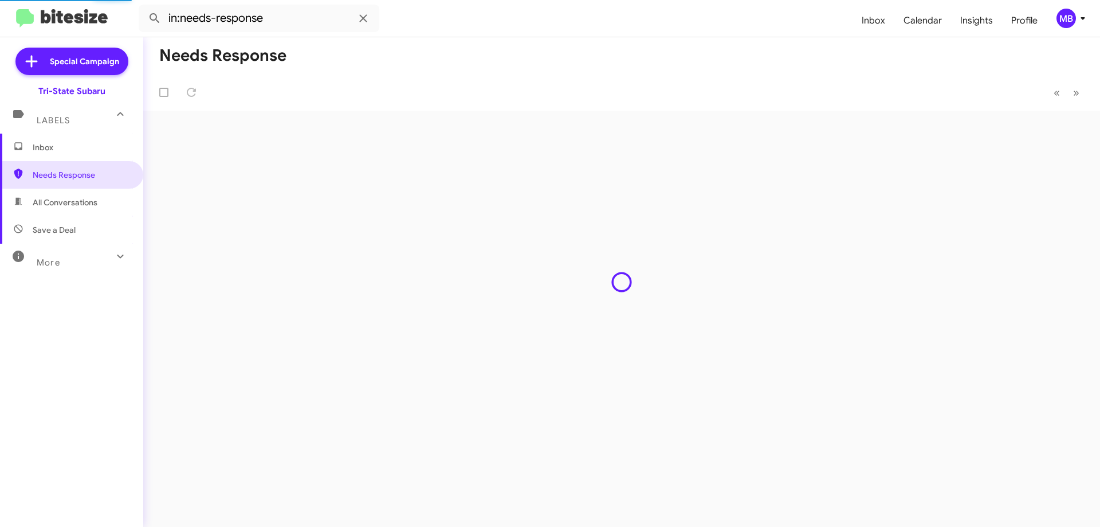
click at [97, 148] on span "Inbox" at bounding box center [81, 147] width 97 height 11
